Goal: Task Accomplishment & Management: Use online tool/utility

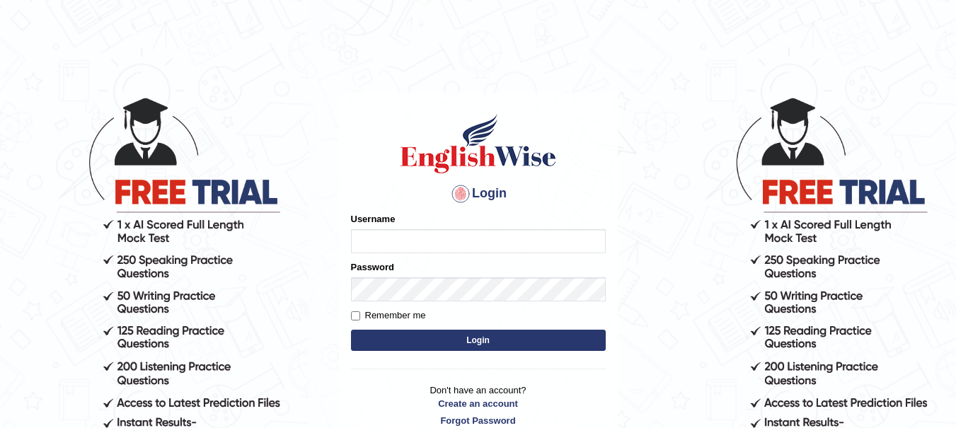
type input "yadwinder_online"
click at [447, 346] on button "Login" at bounding box center [478, 340] width 255 height 21
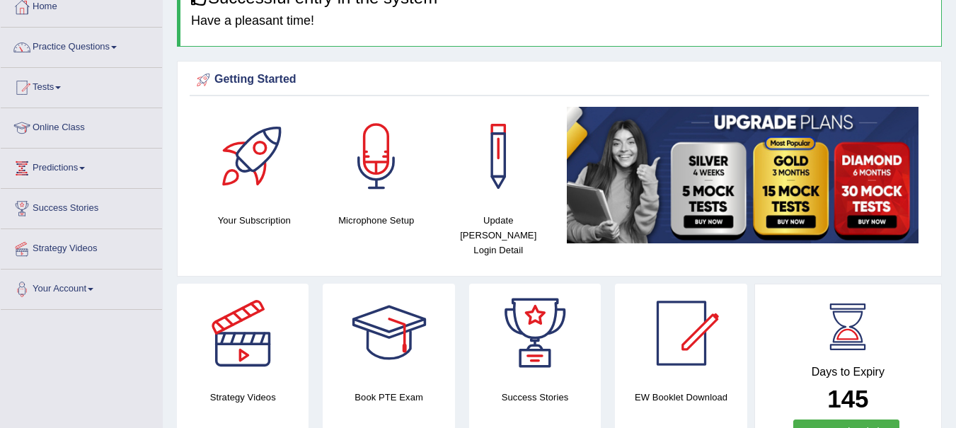
scroll to position [74, 0]
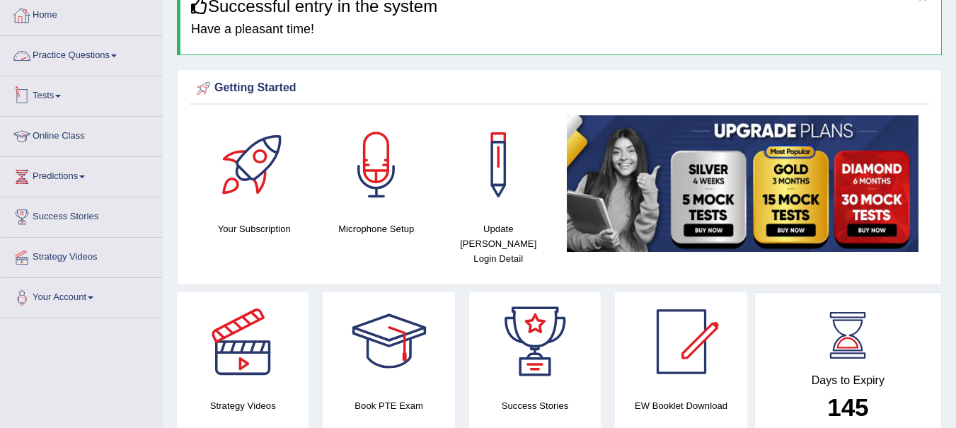
click at [58, 97] on link "Tests" at bounding box center [81, 93] width 161 height 35
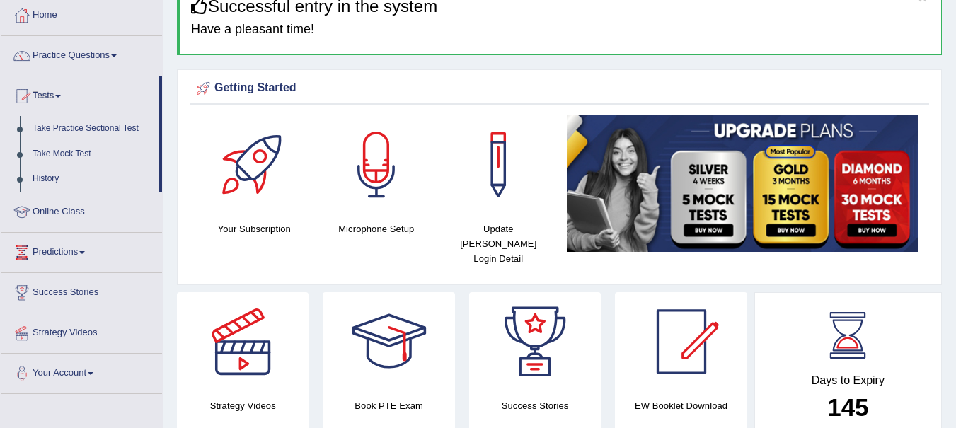
click at [72, 125] on link "Take Practice Sectional Test" at bounding box center [92, 128] width 132 height 25
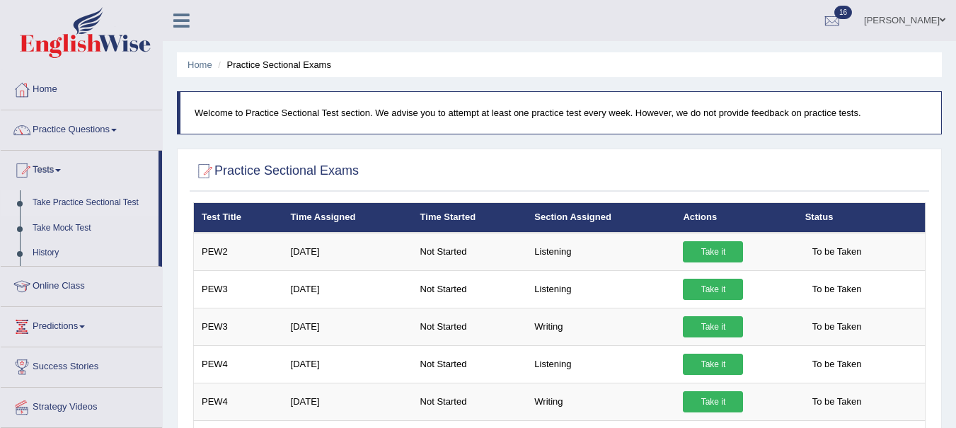
click at [705, 334] on link "Take it" at bounding box center [713, 326] width 60 height 21
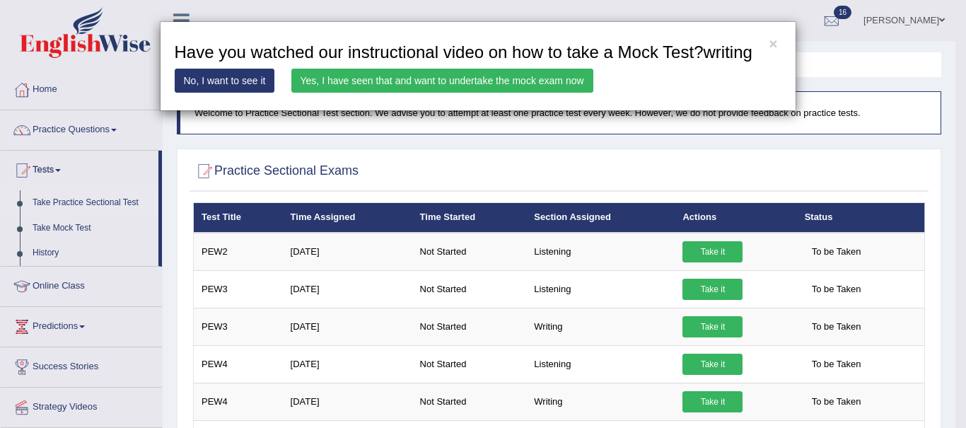
click at [431, 76] on link "Yes, I have seen that and want to undertake the mock exam now" at bounding box center [442, 81] width 302 height 24
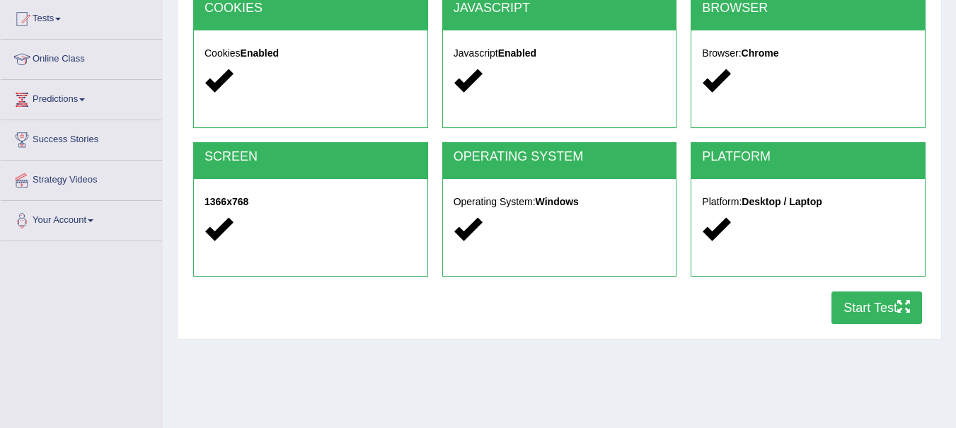
scroll to position [315, 0]
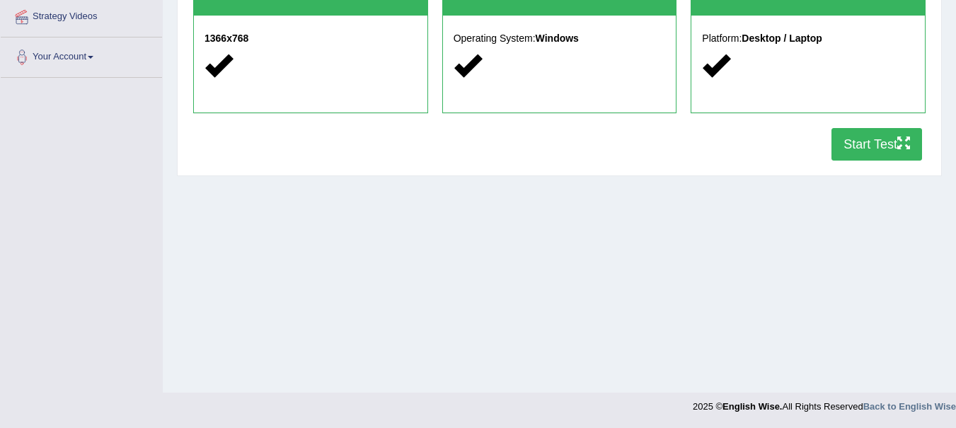
click at [856, 144] on button "Start Test" at bounding box center [876, 144] width 91 height 33
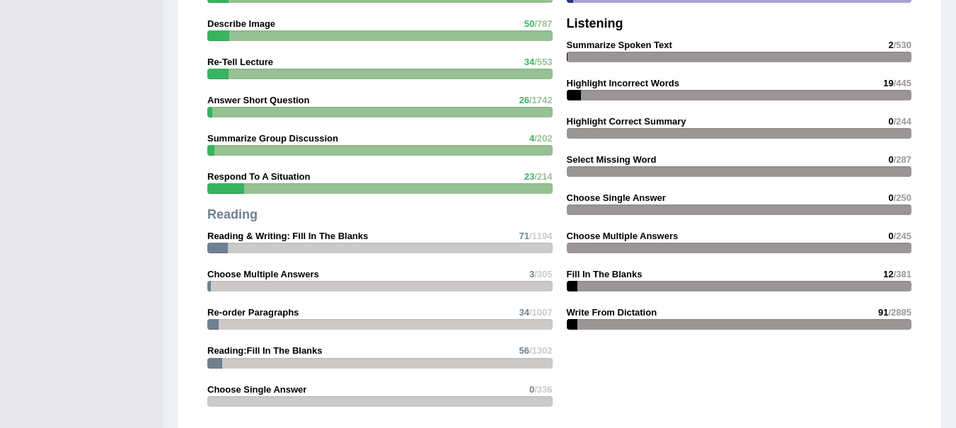
scroll to position [1284, 0]
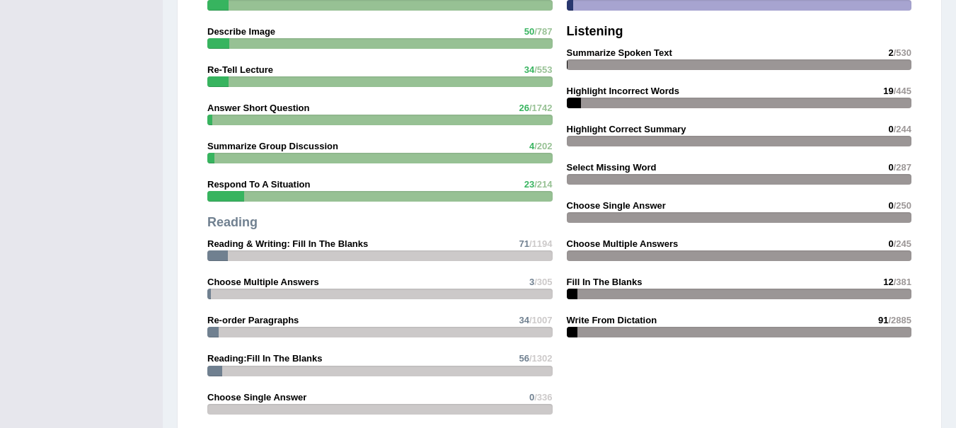
click at [615, 86] on strong "Highlight Incorrect Words" at bounding box center [623, 91] width 112 height 11
click at [610, 277] on strong "Fill In The Blanks" at bounding box center [605, 282] width 76 height 11
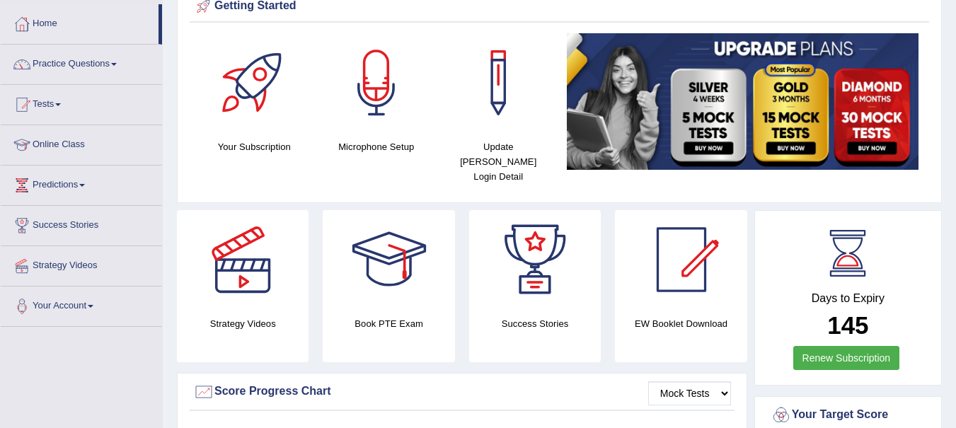
scroll to position [0, 0]
